Goal: Contribute content: Add original content to the website for others to see

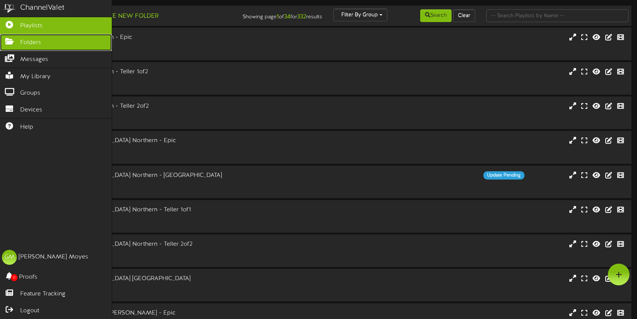
click at [9, 43] on icon at bounding box center [9, 41] width 19 height 6
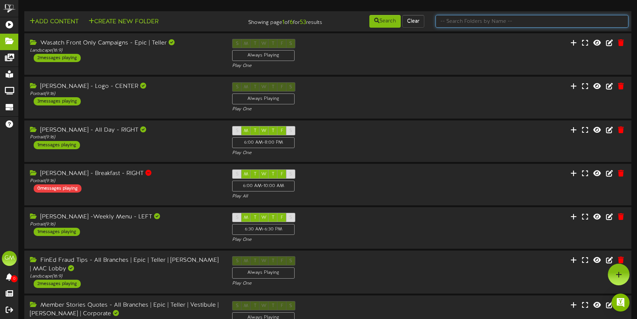
click at [485, 25] on input "text" at bounding box center [532, 21] width 193 height 13
type input "member"
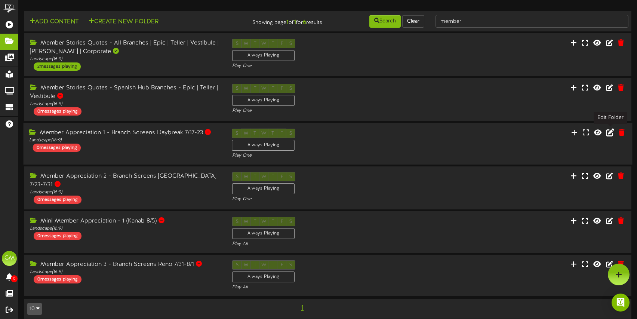
click at [611, 133] on icon at bounding box center [610, 132] width 8 height 8
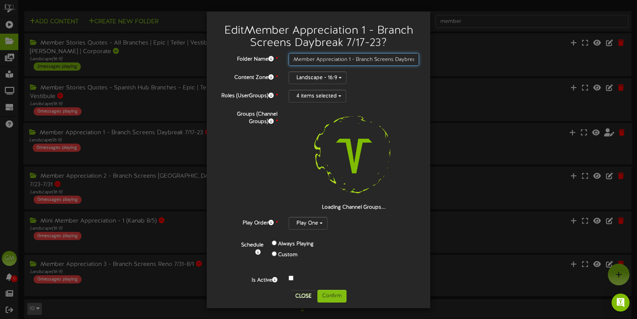
scroll to position [0, 21]
drag, startPoint x: 359, startPoint y: 59, endPoint x: 451, endPoint y: 68, distance: 92.8
click at [451, 68] on div "Edit Member Appreciation 1 - Branch Screens Daybreak 7/17-23 ? Folder Name * Me…" at bounding box center [318, 159] width 637 height 319
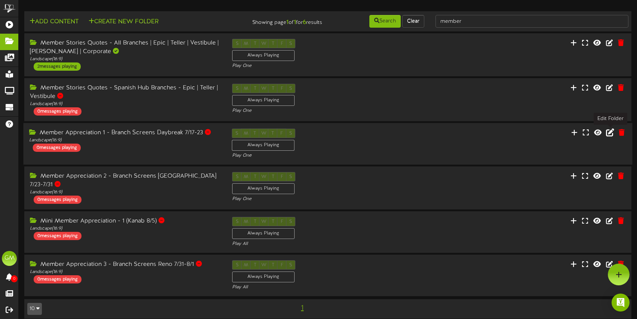
click at [611, 130] on icon at bounding box center [610, 132] width 8 height 8
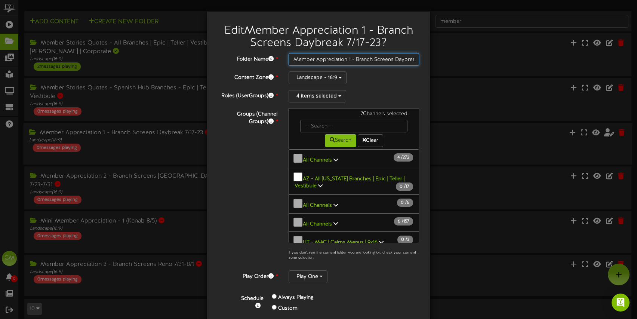
click at [393, 63] on input "Member Appreciation 1 - Branch Screens Daybreak 7/17-23" at bounding box center [354, 59] width 131 height 13
click at [397, 59] on input "Member Appreciation 1 - Branch Screens Daybreak 7/17-23" at bounding box center [354, 59] width 131 height 13
type input "Member Appreciation 1 - Branch Screens"
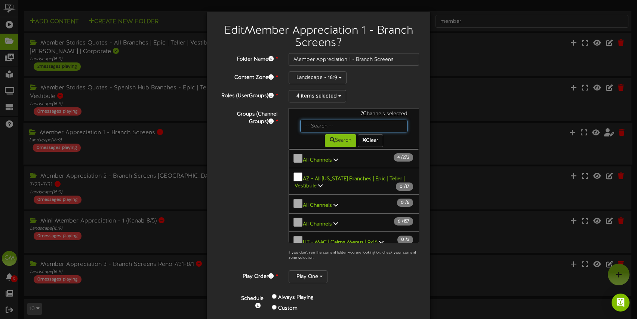
click at [354, 128] on input "text" at bounding box center [353, 126] width 107 height 13
click at [350, 127] on input "text" at bounding box center [353, 126] width 107 height 13
click at [271, 156] on div "Groups (Channel Groups) * 7 Channels selected Search Clear 4 272" at bounding box center [318, 186] width 212 height 157
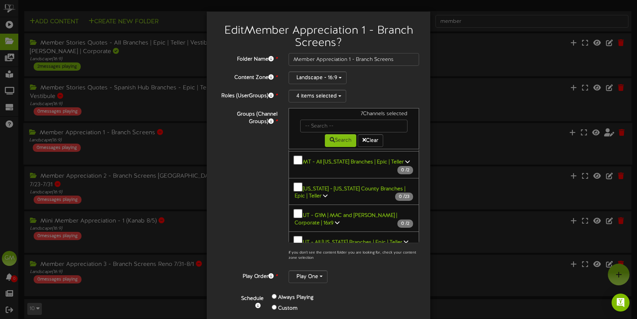
scroll to position [628, 0]
click at [404, 239] on icon at bounding box center [406, 241] width 4 height 5
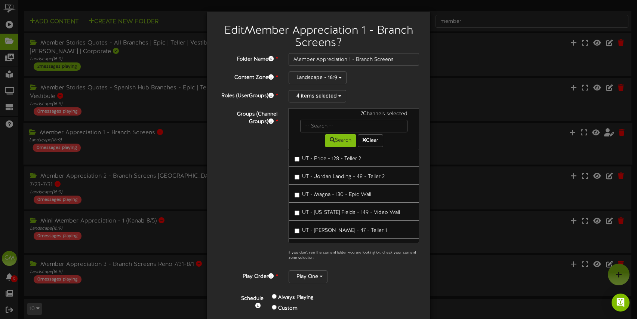
scroll to position [2758, 0]
click at [323, 127] on input "text" at bounding box center [353, 126] width 107 height 13
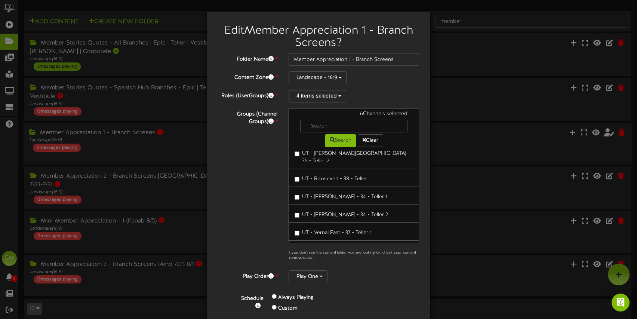
click at [271, 198] on div "Groups (Channel Groups) * 6 Channels selected Search Clear 3 272" at bounding box center [318, 186] width 212 height 157
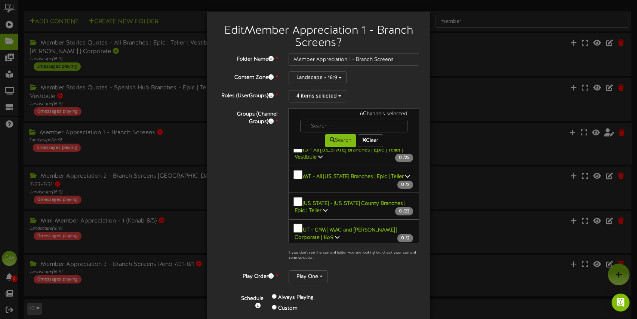
scroll to position [625, 0]
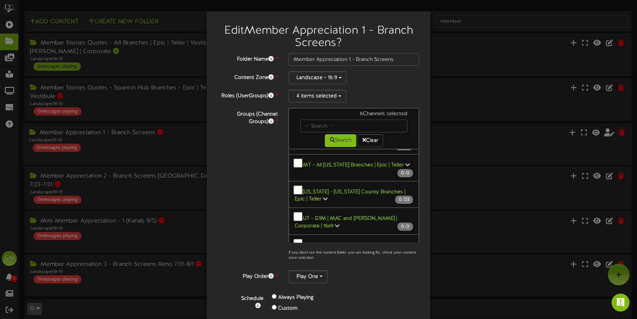
click at [404, 242] on icon at bounding box center [406, 244] width 4 height 5
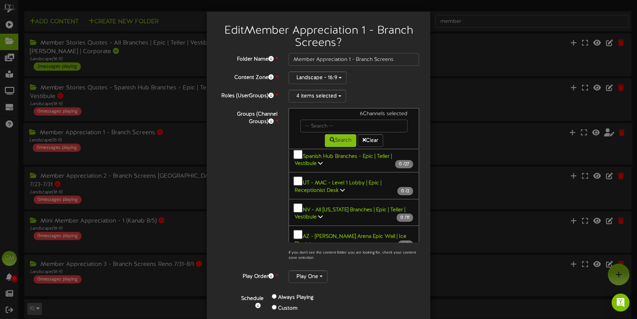
scroll to position [939, 0]
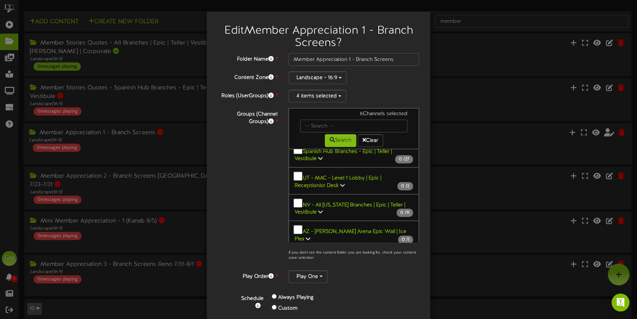
click at [299, 289] on icon at bounding box center [297, 291] width 4 height 5
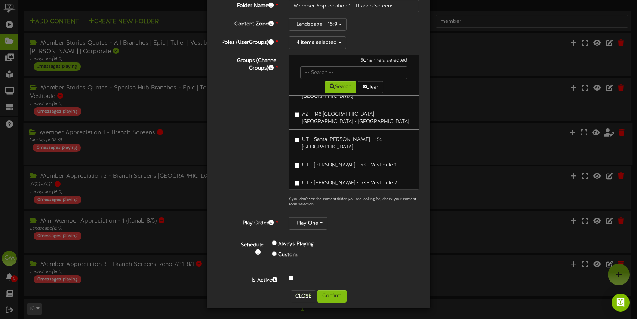
scroll to position [1630, 0]
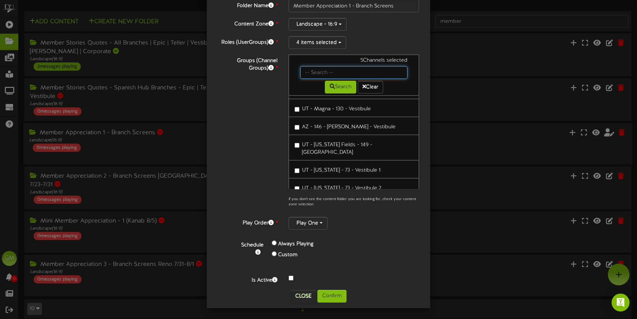
click at [325, 71] on input "text" at bounding box center [353, 72] width 107 height 13
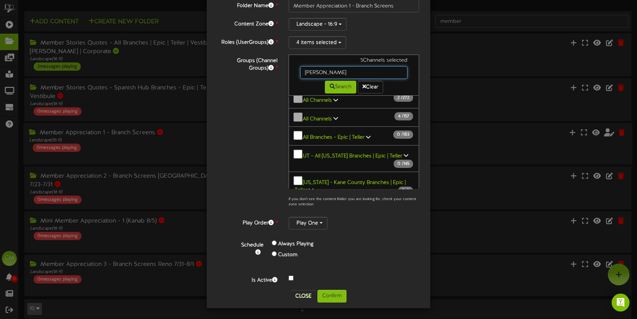
type input "[PERSON_NAME]"
click at [252, 147] on div "Groups (Channel Groups) * 5 Channels selected [PERSON_NAME] Search Clear 2" at bounding box center [318, 133] width 212 height 157
click at [404, 153] on icon at bounding box center [406, 155] width 4 height 5
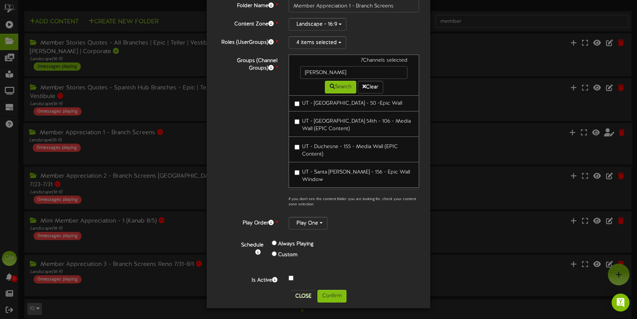
scroll to position [2893, 0]
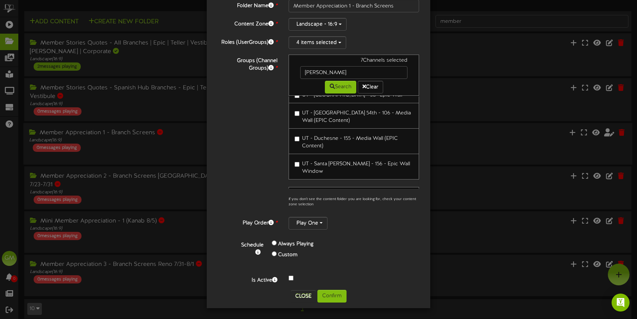
click at [299, 297] on icon at bounding box center [297, 299] width 4 height 5
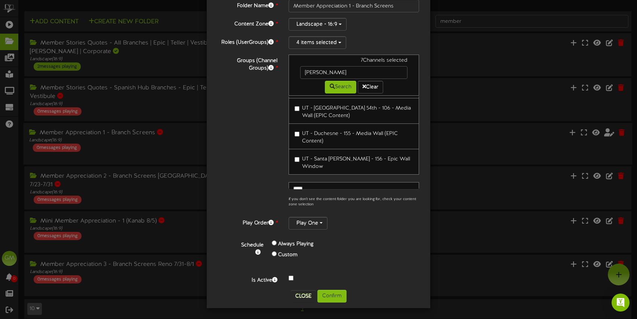
scroll to position [2896, 0]
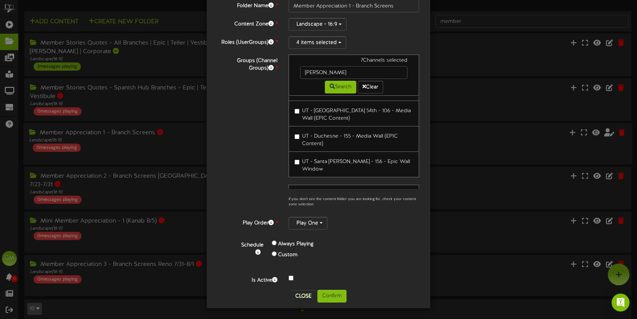
click at [352, 319] on icon at bounding box center [349, 323] width 4 height 5
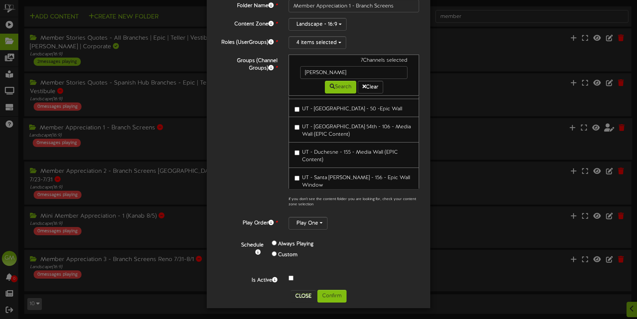
scroll to position [6, 0]
click at [336, 294] on button "Confirm" at bounding box center [331, 296] width 29 height 13
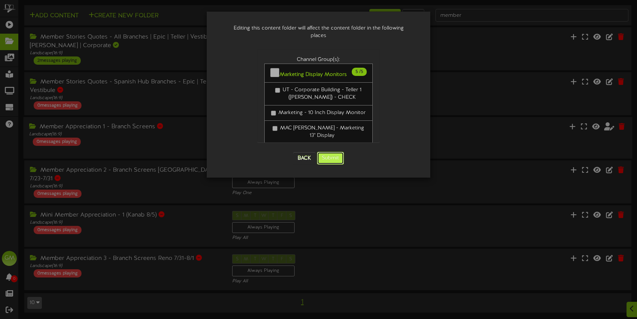
click at [332, 152] on button "Submit" at bounding box center [330, 158] width 27 height 13
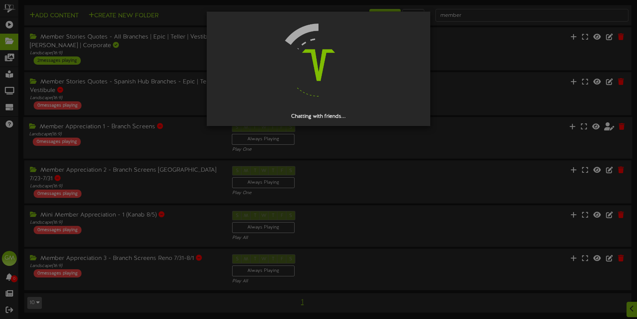
click at [375, 155] on div "Chatting with friends..." at bounding box center [318, 159] width 637 height 319
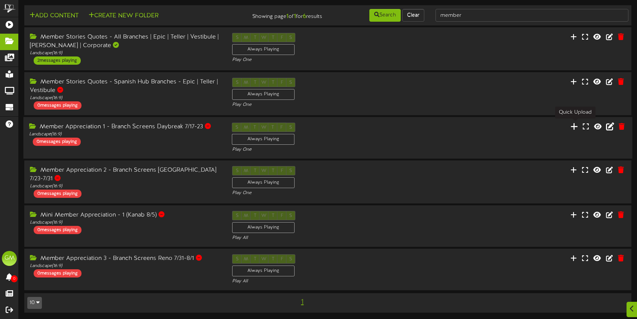
click at [577, 126] on icon at bounding box center [574, 126] width 7 height 8
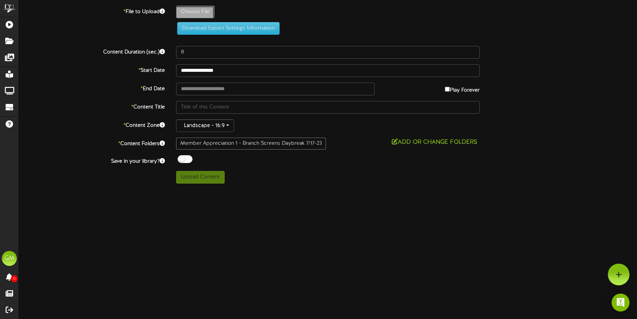
type input "**********"
type input "2025_MemberAppreciation_Kearns4015_TellerTV_1920x1080_AL"
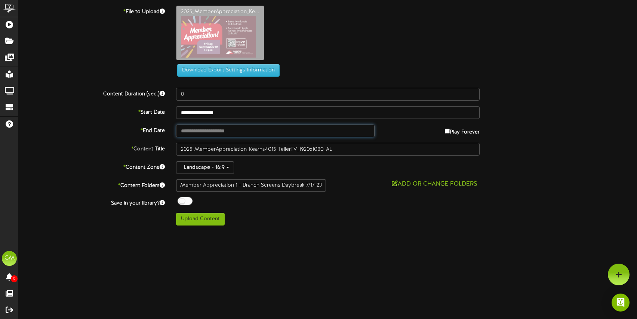
click at [227, 131] on input "text" at bounding box center [275, 131] width 199 height 13
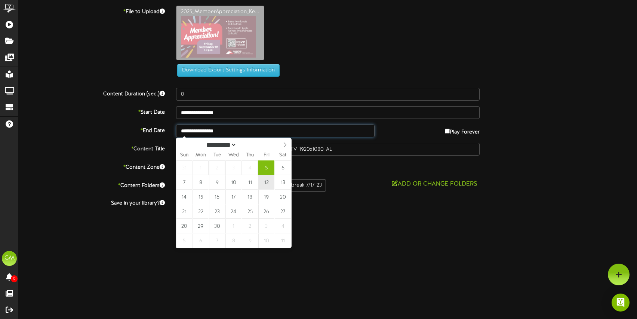
type input "**********"
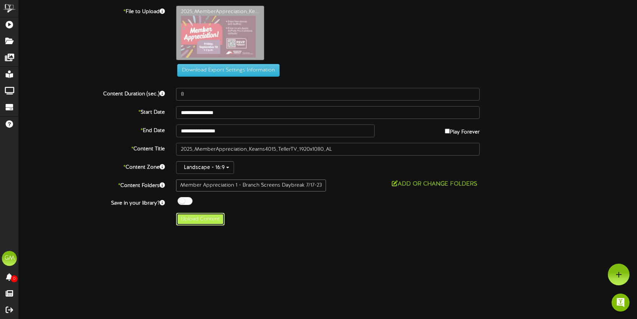
click at [206, 222] on button "Upload Content" at bounding box center [200, 219] width 49 height 13
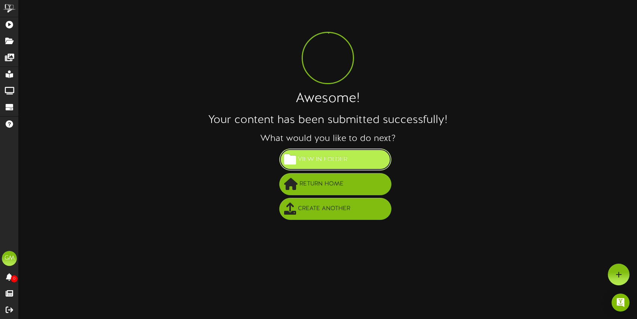
click at [347, 160] on span "View in Folder" at bounding box center [322, 159] width 53 height 12
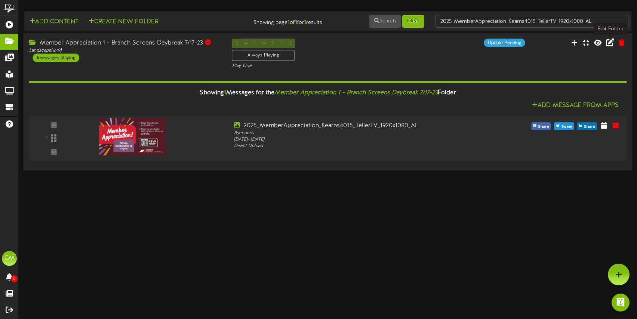
click at [611, 39] on icon at bounding box center [610, 42] width 8 height 8
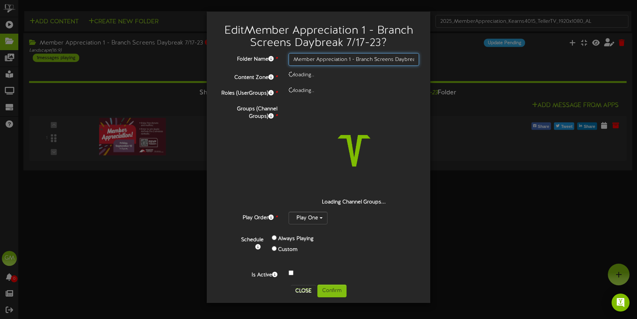
click at [397, 59] on input "Member Appreciation 1 - Branch Screens Daybreak 7/17-23" at bounding box center [354, 59] width 131 height 13
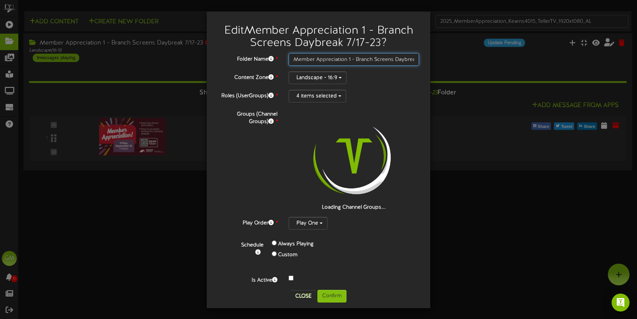
drag, startPoint x: 396, startPoint y: 59, endPoint x: 405, endPoint y: 59, distance: 9.3
click at [405, 59] on input "Member Appreciation 1 - Branch Screens Daybreak 7/17-23" at bounding box center [354, 59] width 131 height 13
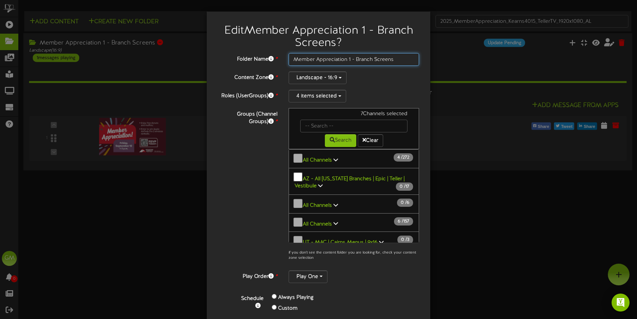
type input "Member Appreciation 1 - Branch Screens"
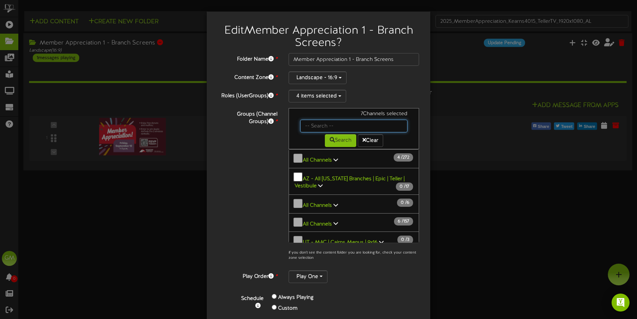
click at [349, 127] on input "text" at bounding box center [353, 126] width 107 height 13
type input "[PERSON_NAME]"
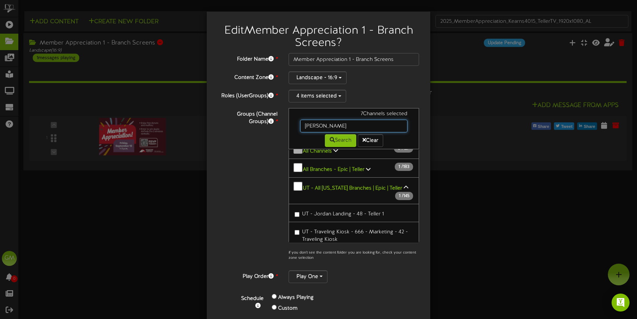
scroll to position [28, 0]
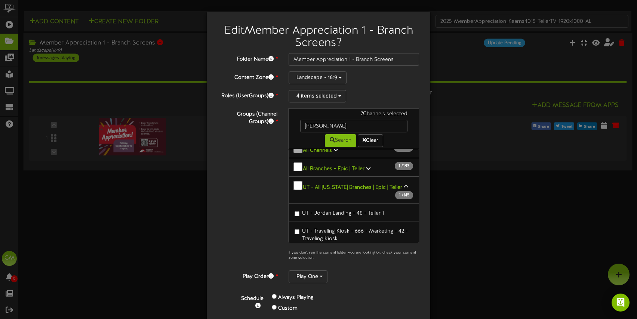
click at [404, 185] on icon at bounding box center [406, 186] width 4 height 5
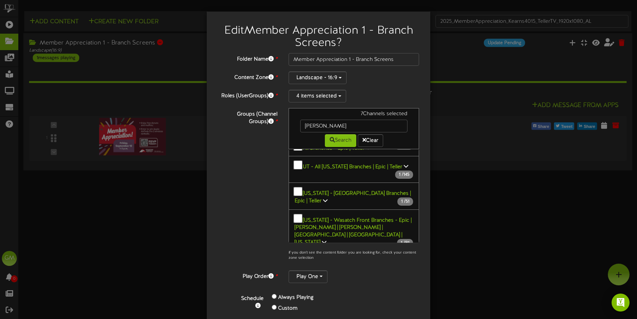
scroll to position [50, 0]
click at [323, 196] on icon at bounding box center [325, 198] width 4 height 5
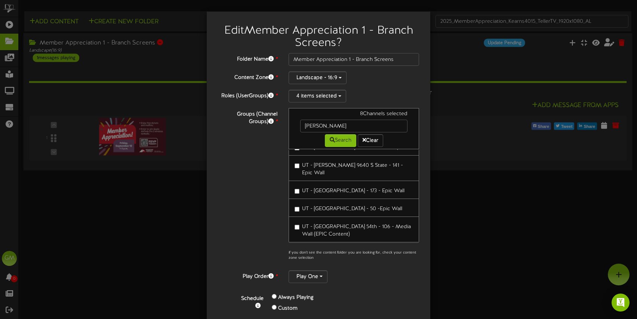
scroll to position [1087, 0]
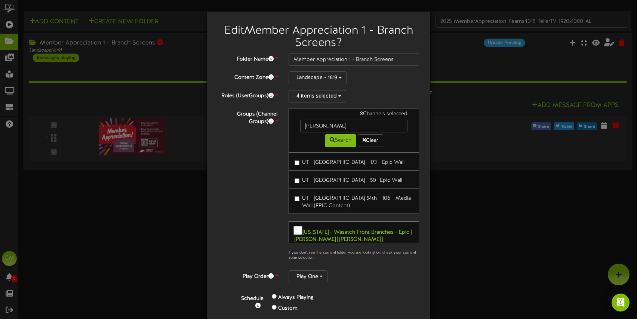
click at [299, 305] on icon at bounding box center [297, 307] width 4 height 5
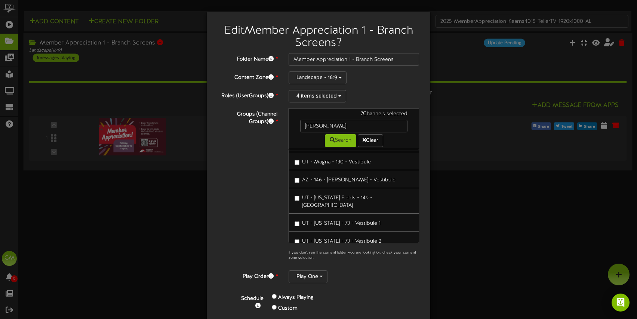
scroll to position [53, 0]
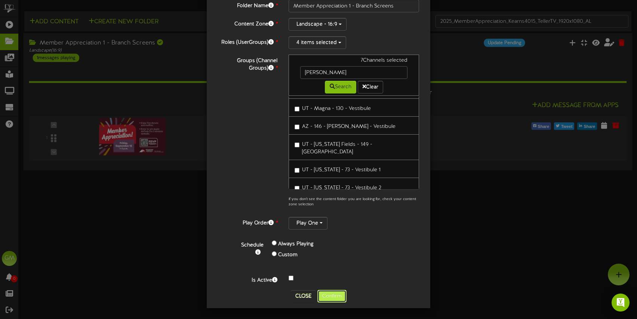
click at [337, 297] on button "Confirm" at bounding box center [331, 296] width 29 height 13
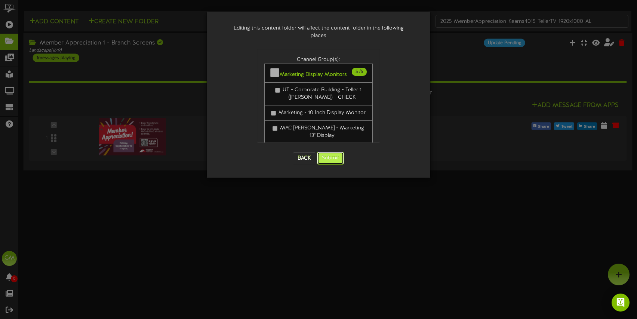
click at [330, 152] on button "Submit" at bounding box center [330, 158] width 27 height 13
